Goal: Navigation & Orientation: Find specific page/section

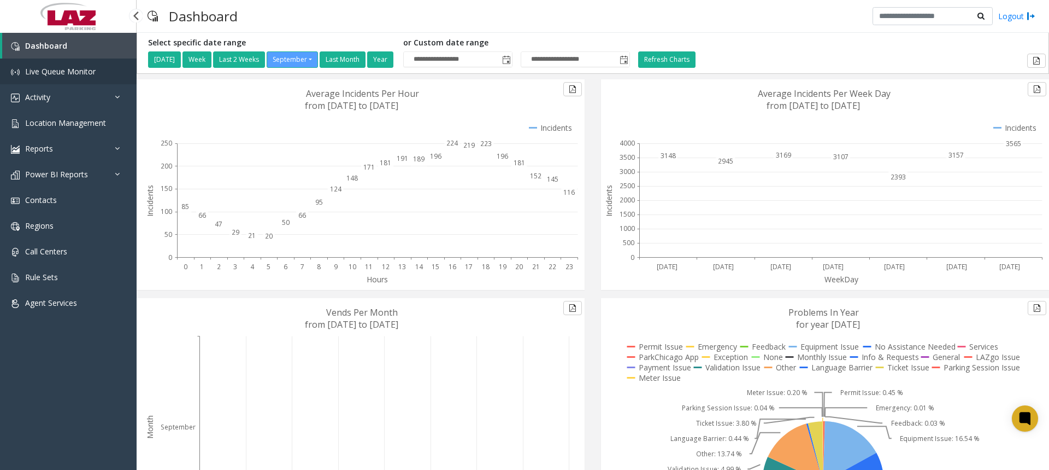
click at [43, 69] on span "Live Queue Monitor" at bounding box center [60, 71] width 71 height 10
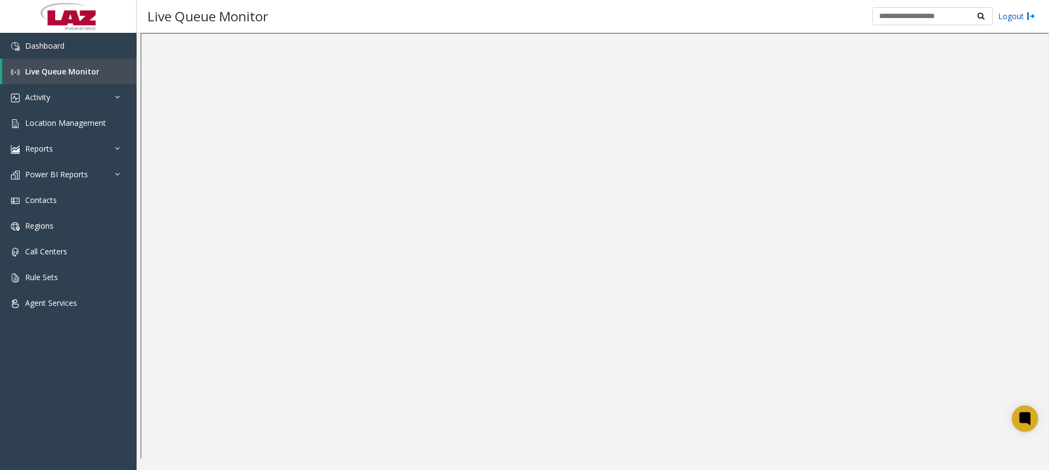
click at [1023, 19] on link "Logout" at bounding box center [1017, 15] width 37 height 11
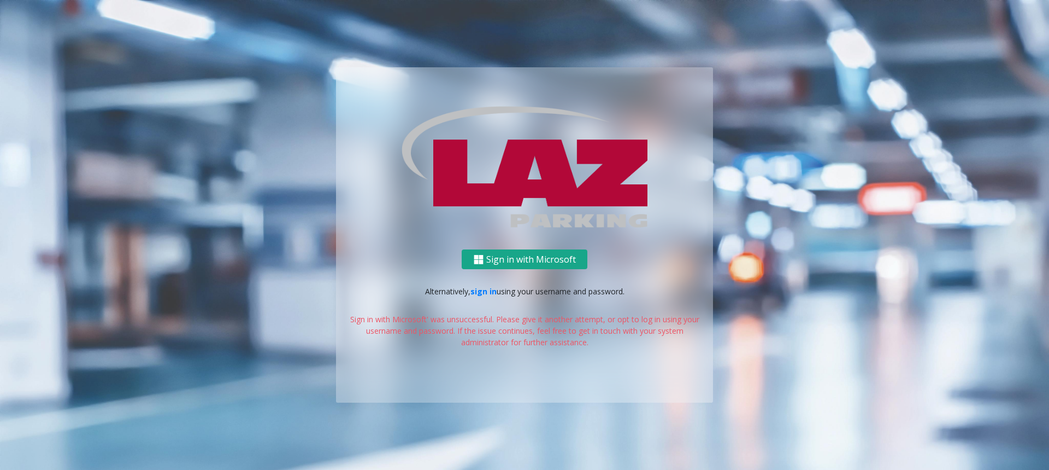
click at [489, 256] on button "Sign in with Microsoft" at bounding box center [525, 259] width 126 height 20
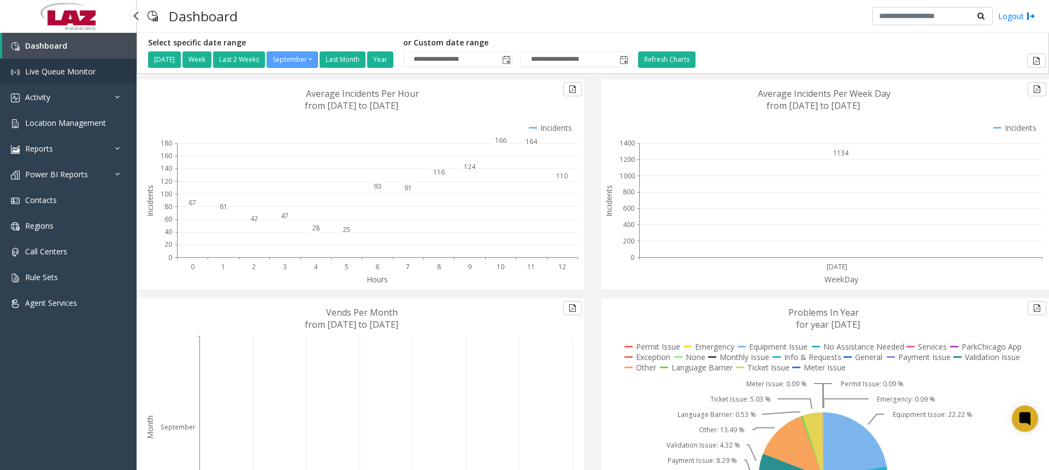
click at [90, 68] on span "Live Queue Monitor" at bounding box center [60, 71] width 71 height 10
